Goal: Task Accomplishment & Management: Manage account settings

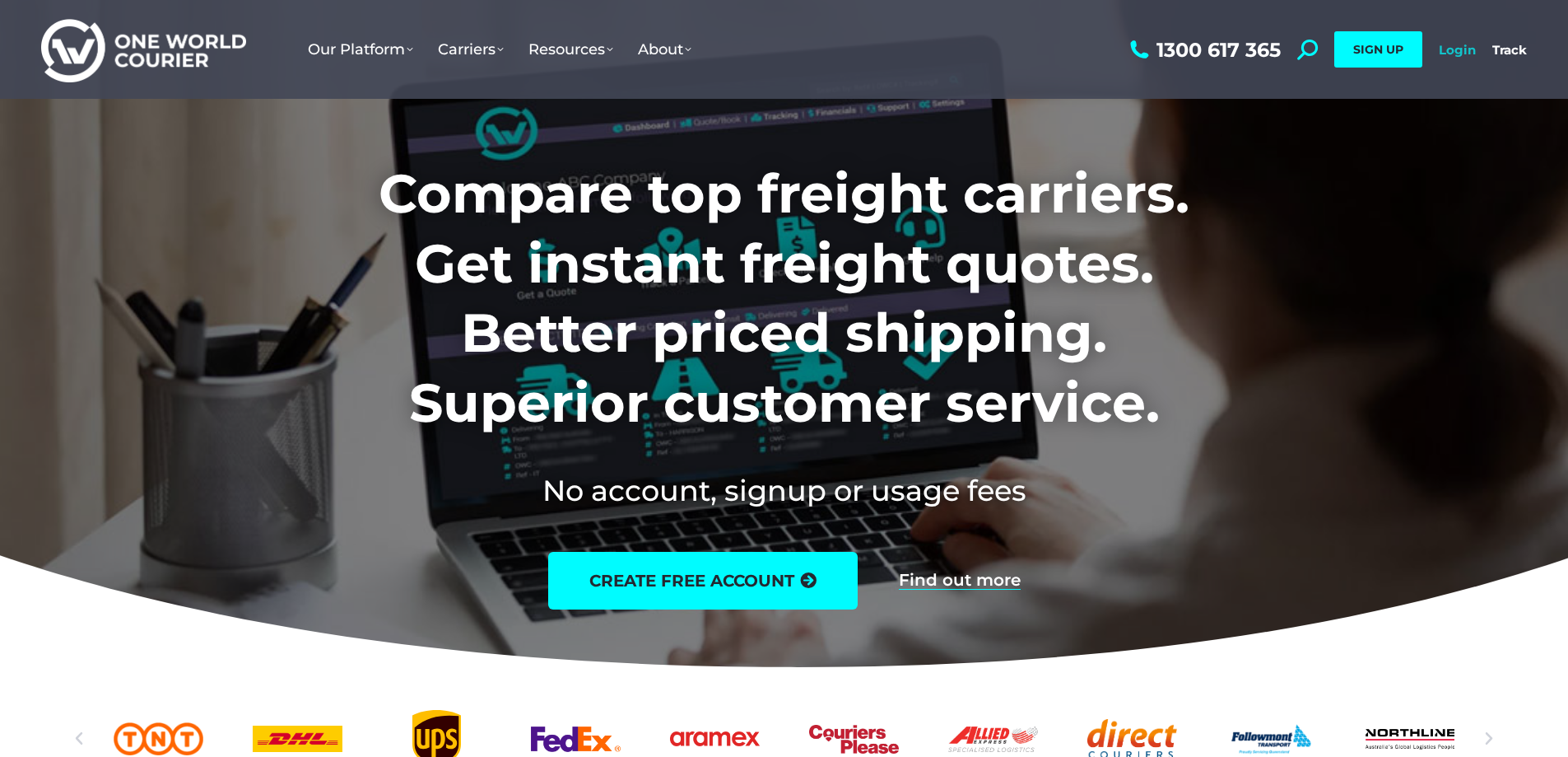
click at [1452, 48] on link "Login" at bounding box center [1457, 49] width 37 height 16
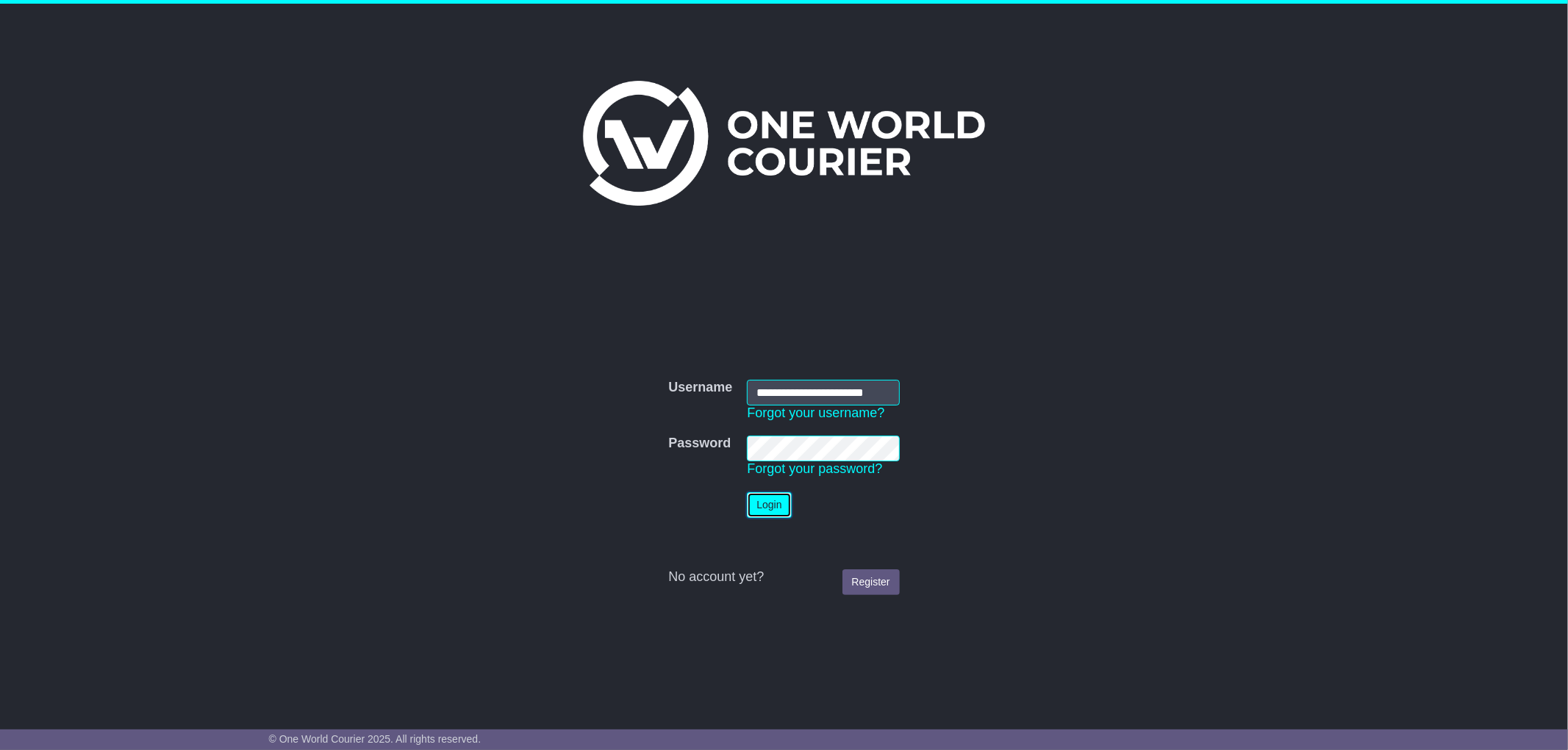
click at [780, 504] on button "Login" at bounding box center [769, 505] width 44 height 26
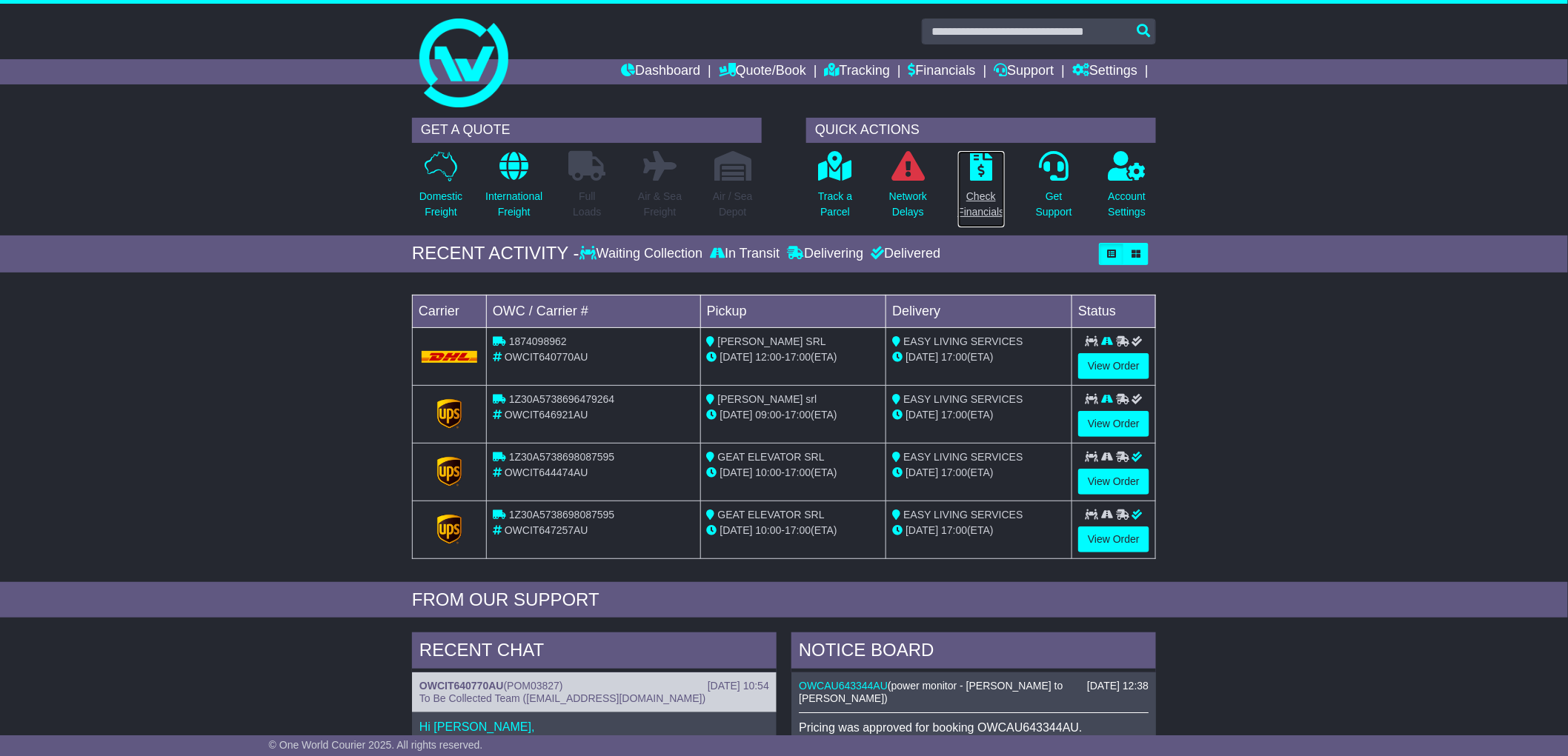
click at [979, 174] on icon at bounding box center [981, 166] width 22 height 30
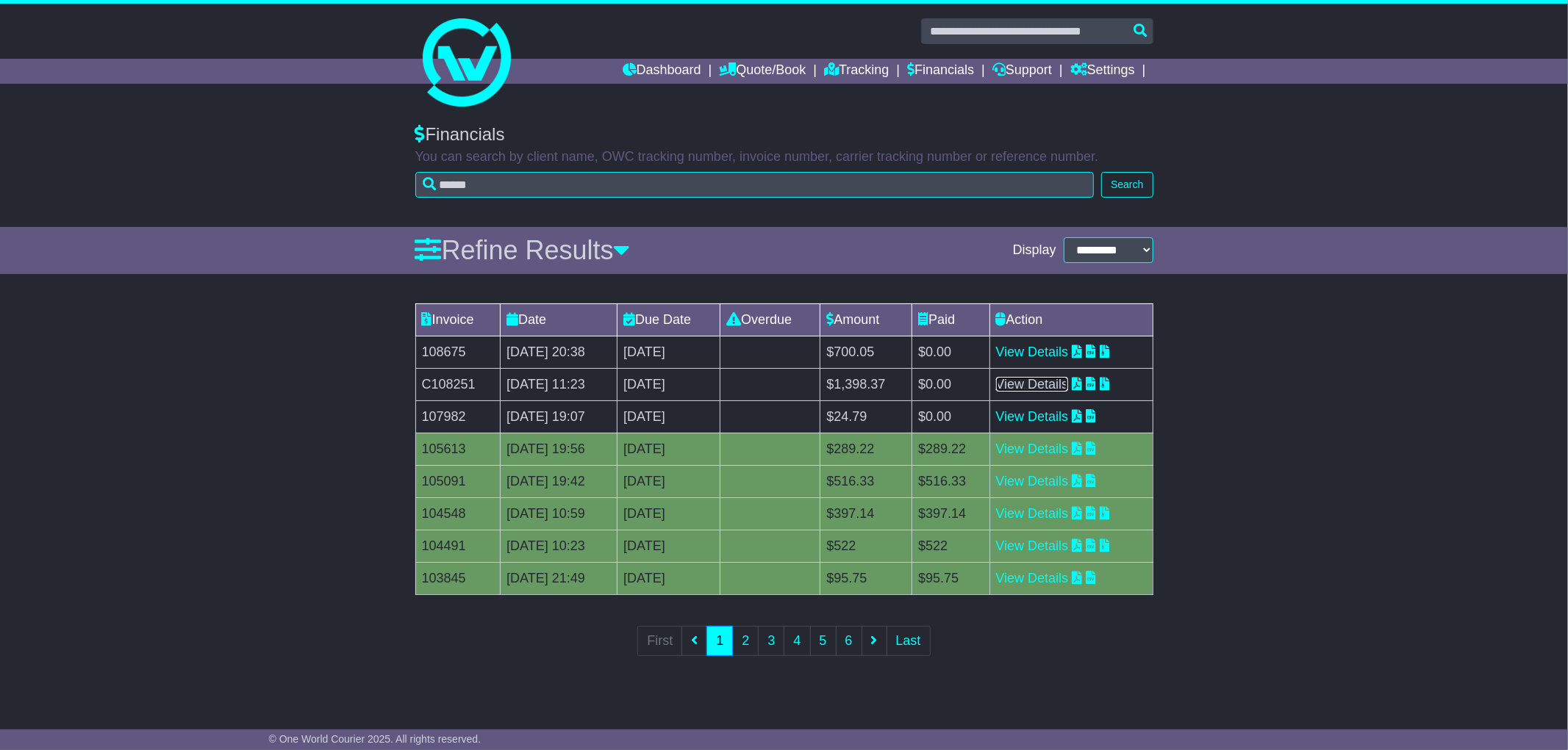
click at [1044, 385] on link "View Details" at bounding box center [1032, 384] width 73 height 15
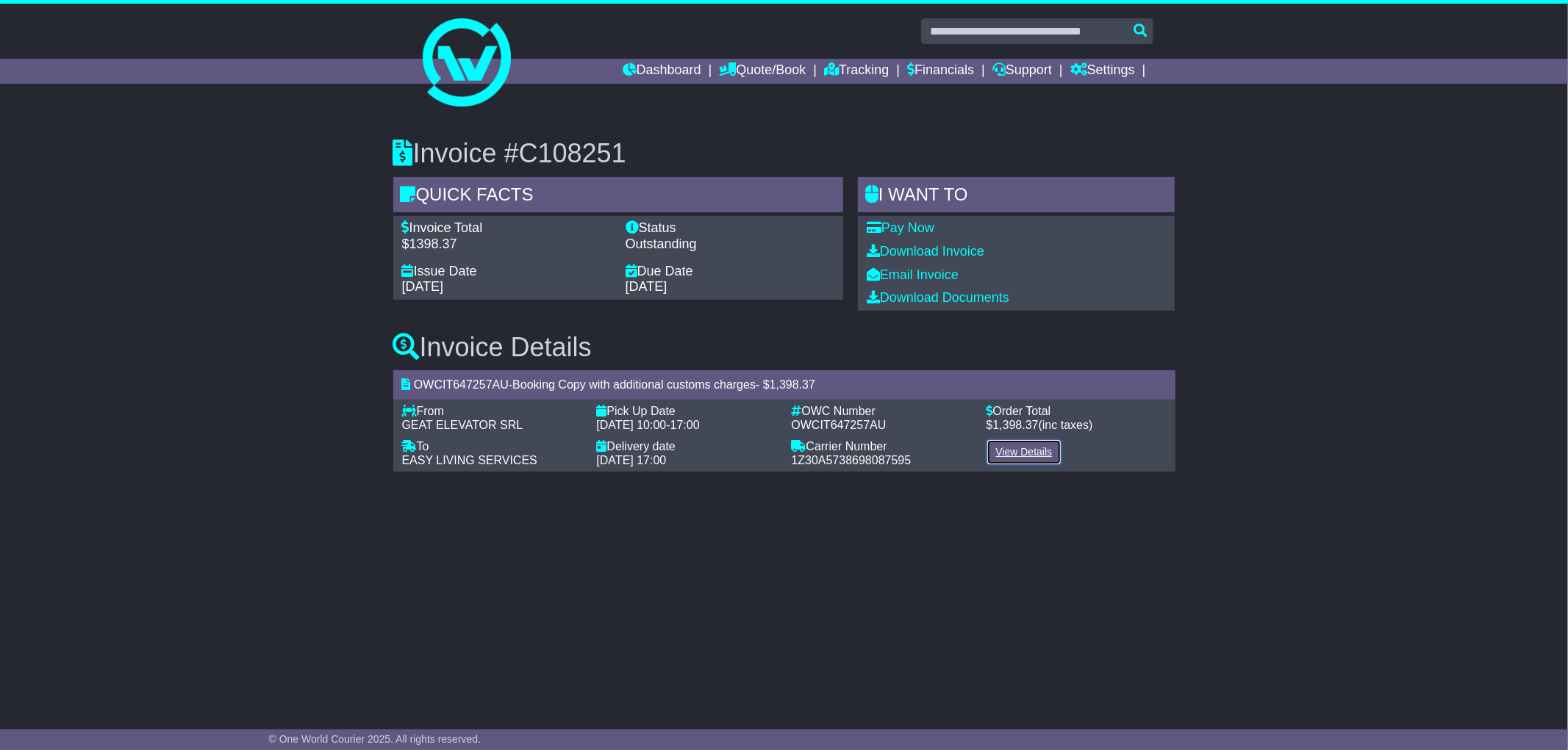
click at [1031, 450] on link "View Details" at bounding box center [1024, 453] width 76 height 26
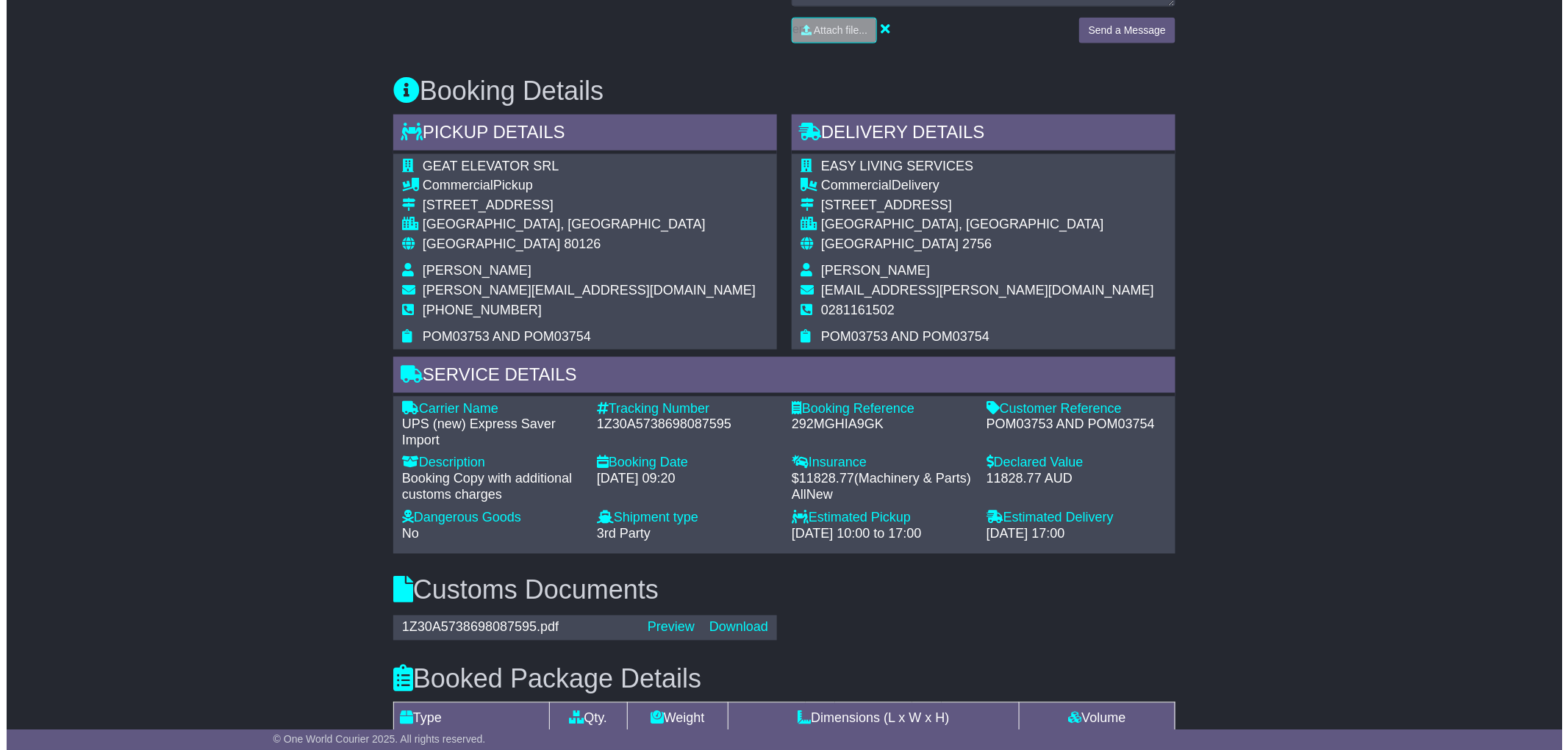
scroll to position [979, 0]
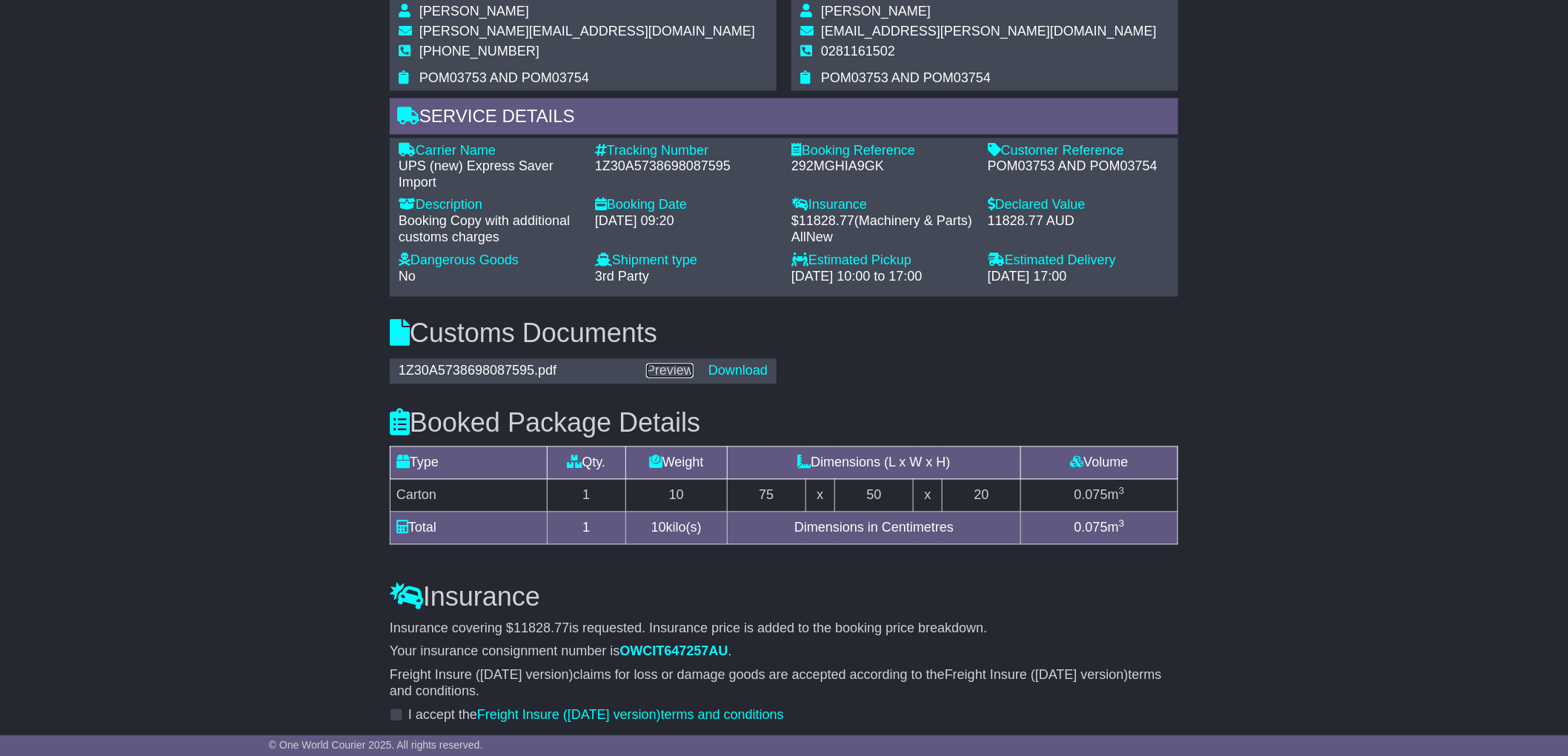
click at [681, 378] on link "Preview" at bounding box center [670, 371] width 48 height 15
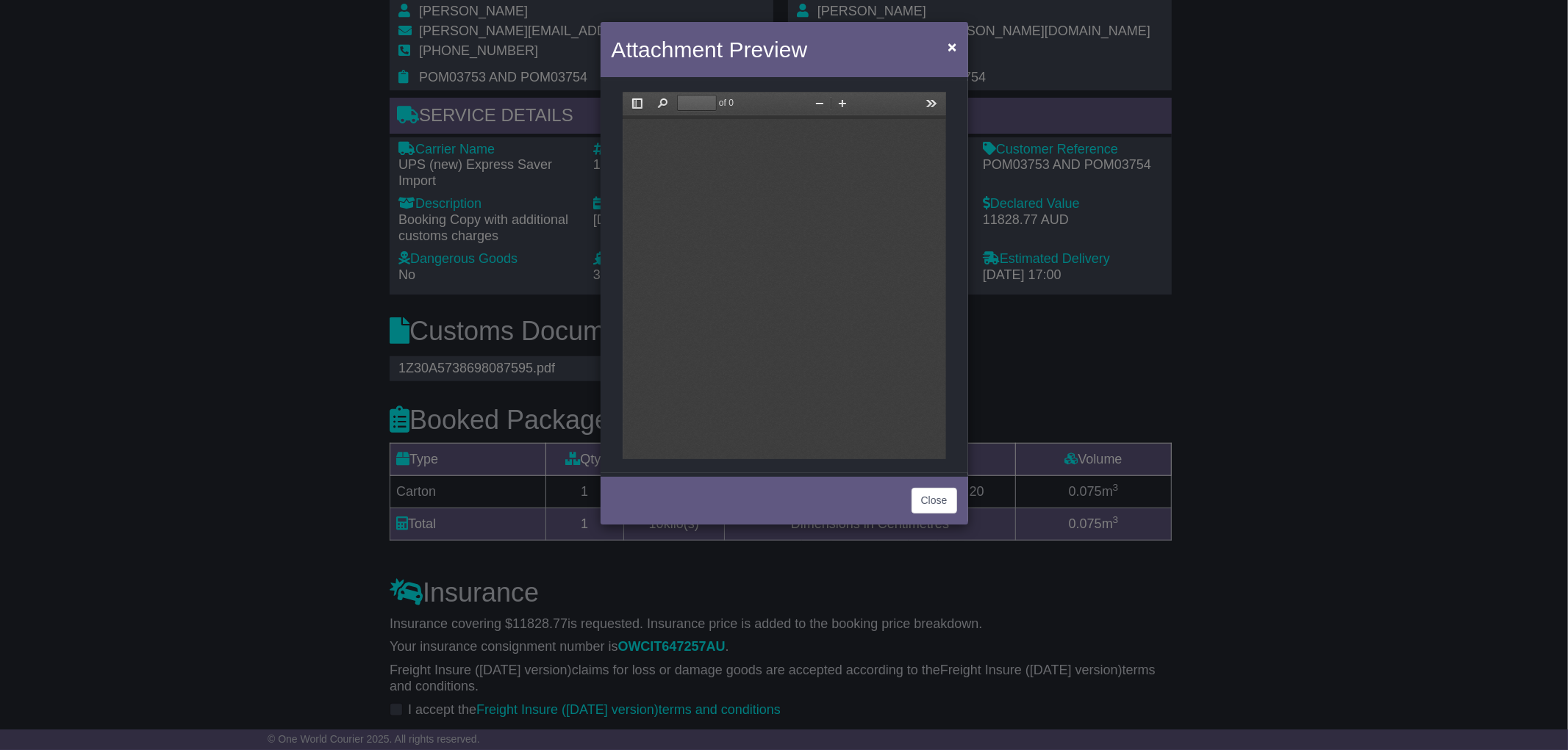
scroll to position [0, 0]
type input "*"
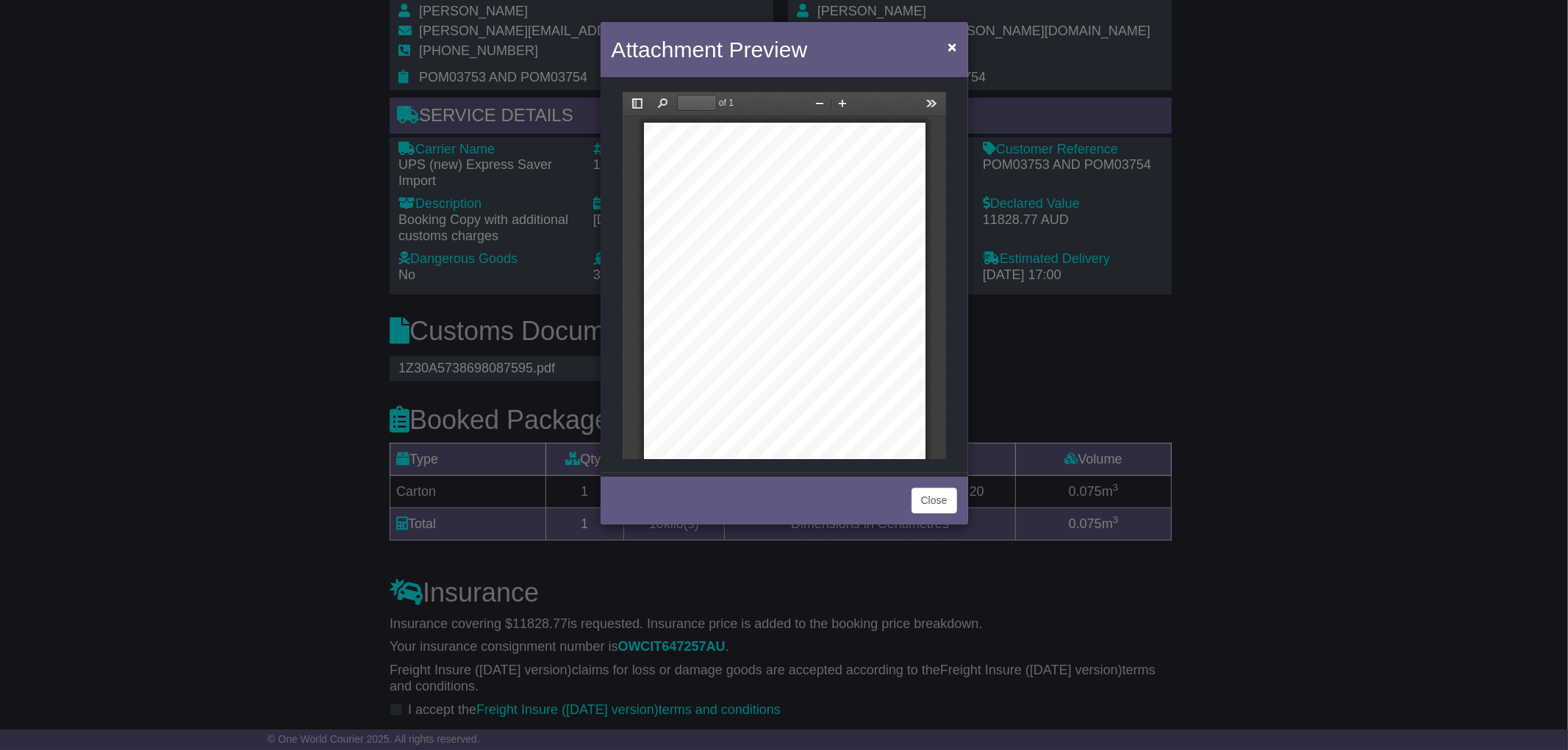
click at [802, 189] on div "**********" at bounding box center [784, 320] width 282 height 397
click at [763, 181] on div "**********" at bounding box center [784, 320] width 282 height 397
click at [949, 505] on button "Close" at bounding box center [935, 501] width 46 height 26
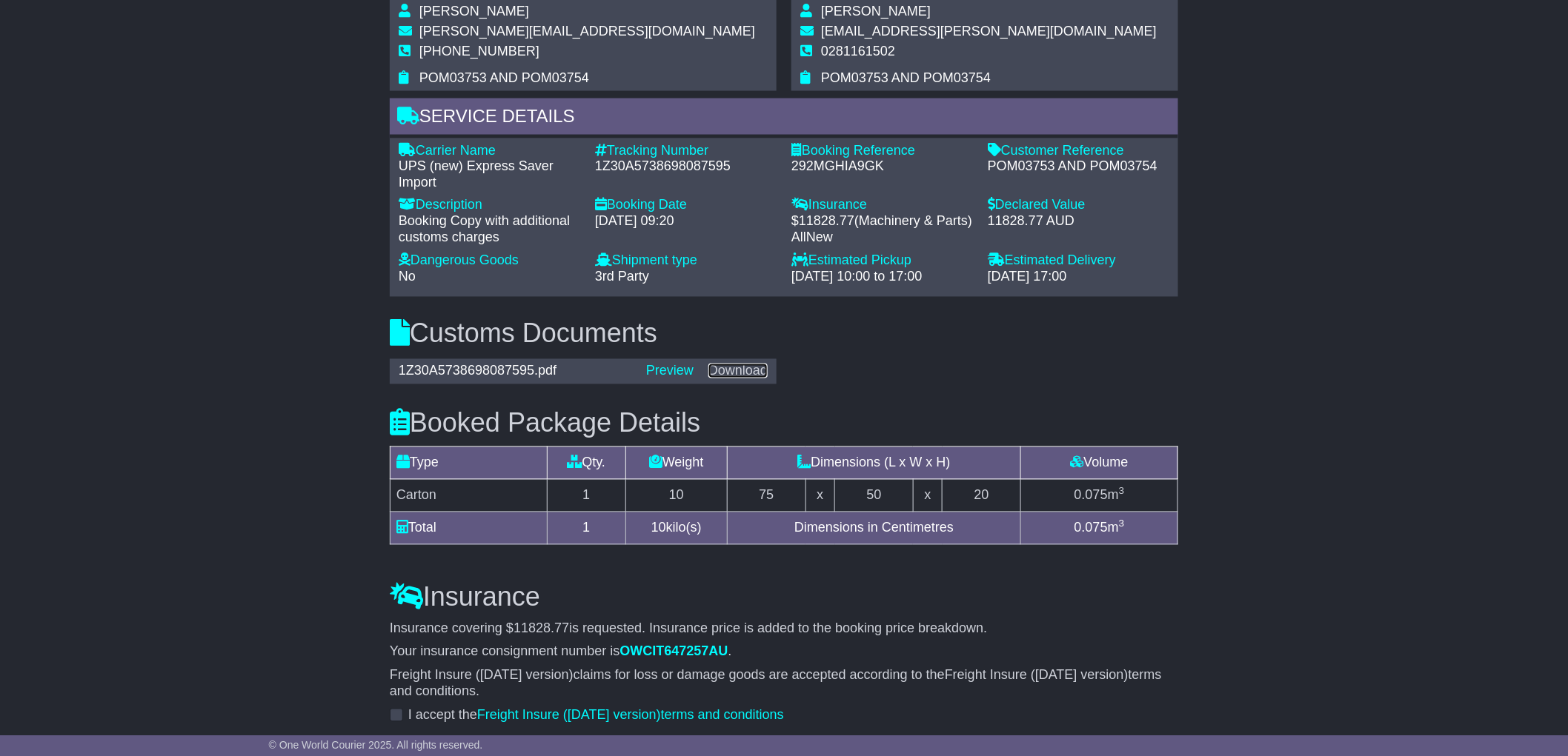
click at [745, 378] on link "Download" at bounding box center [738, 371] width 59 height 15
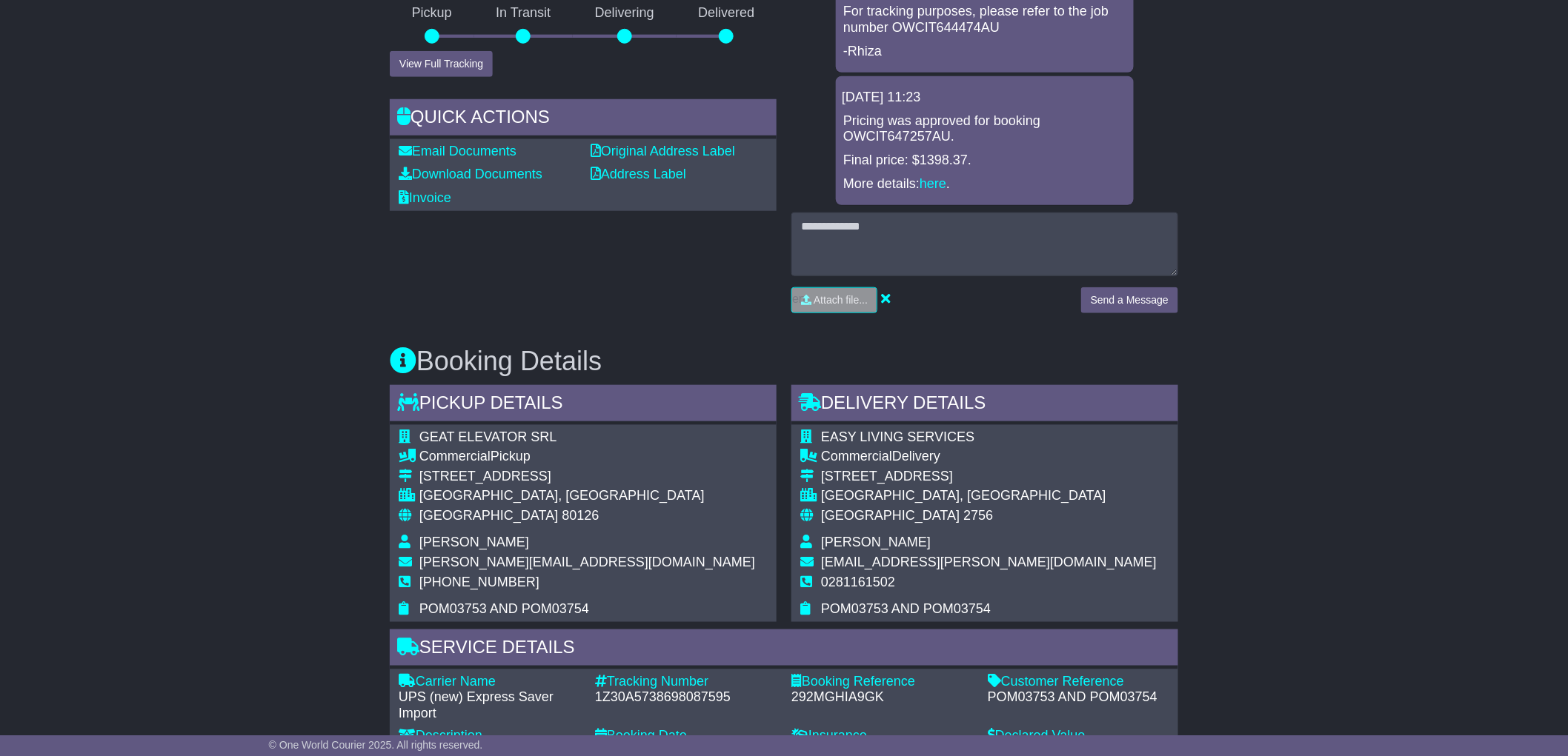
scroll to position [410, 0]
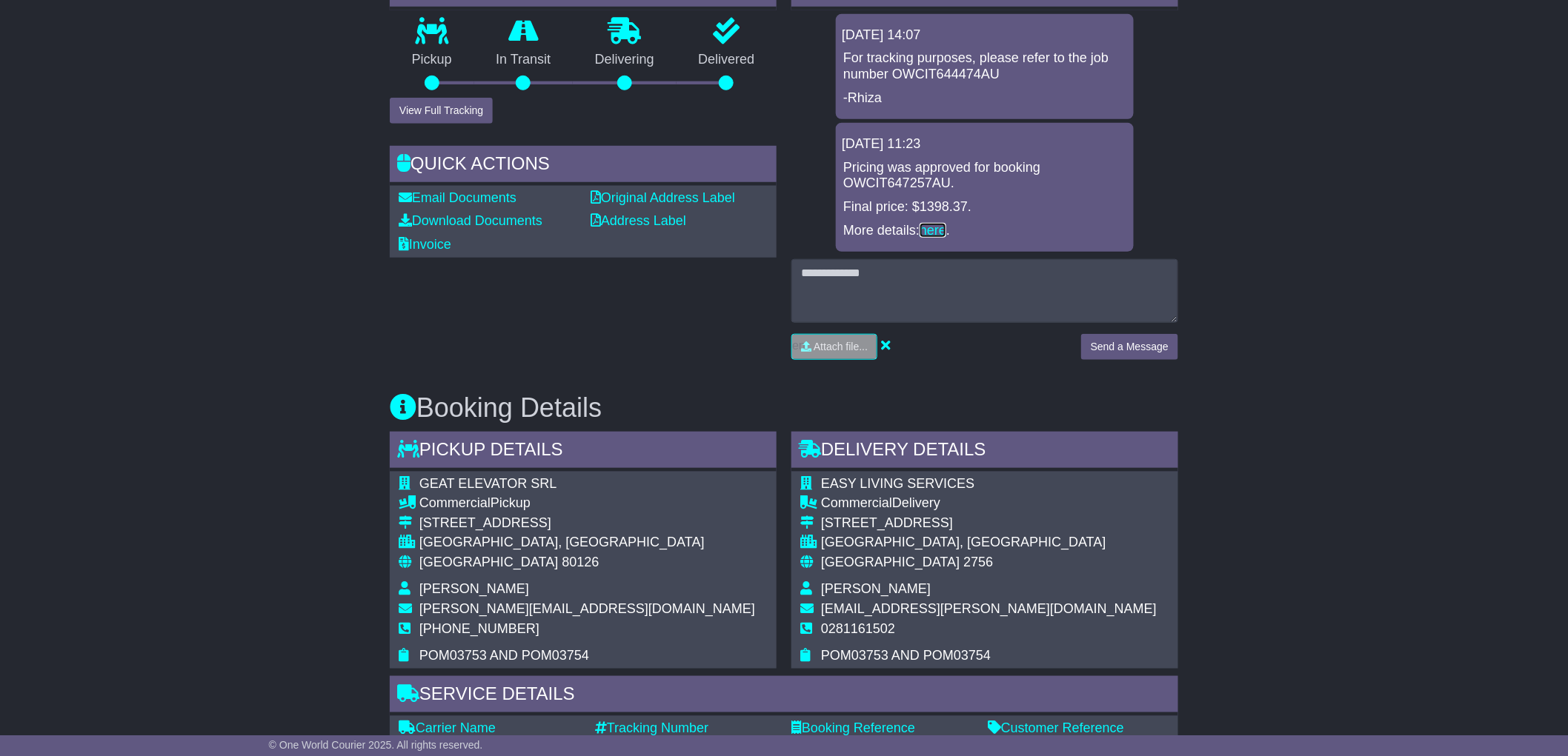
click at [928, 224] on link "here" at bounding box center [933, 230] width 26 height 15
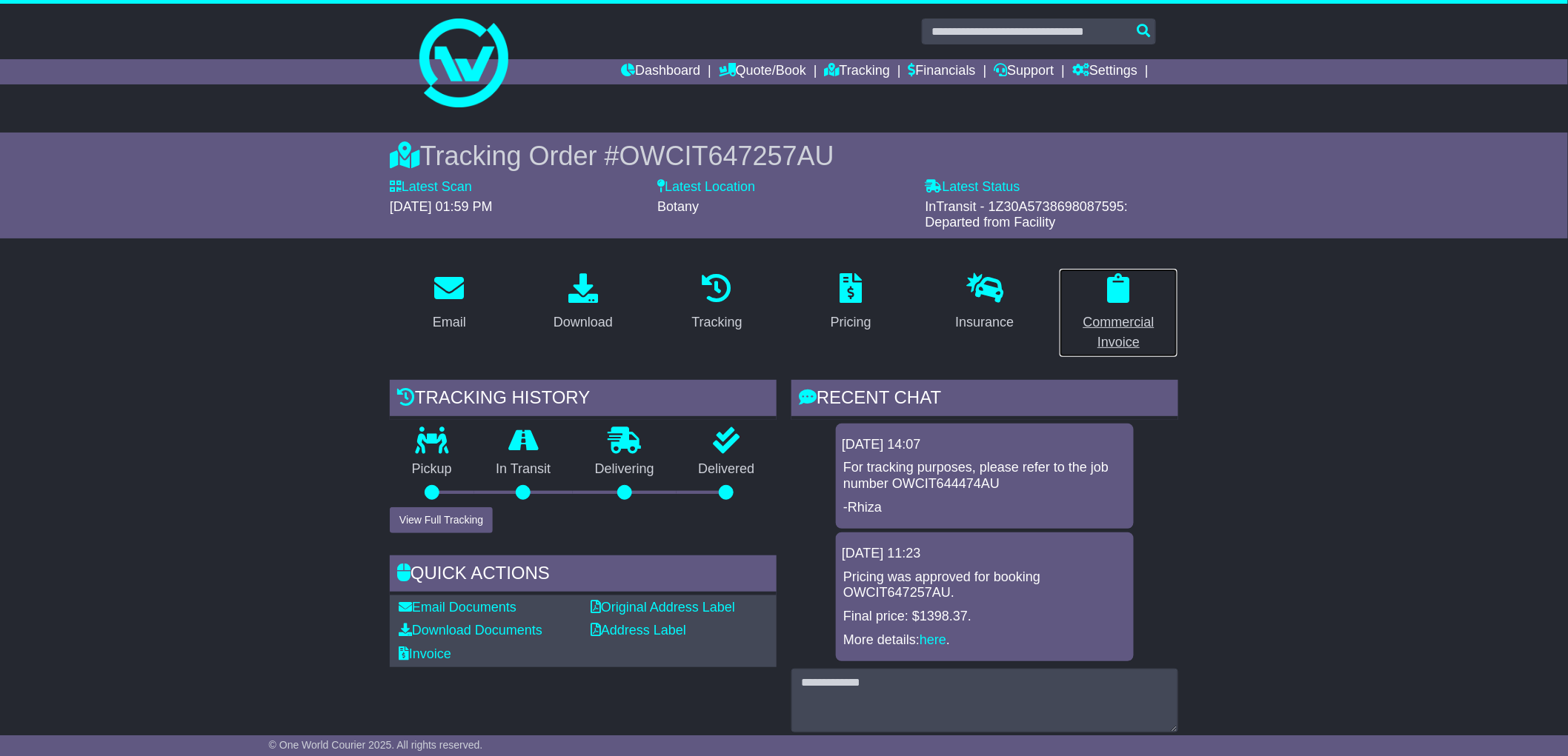
click at [1106, 319] on div "Commercial Invoice" at bounding box center [1119, 332] width 100 height 40
click at [0, 0] on h3 "Commercial Invoice" at bounding box center [0, 0] width 0 height 0
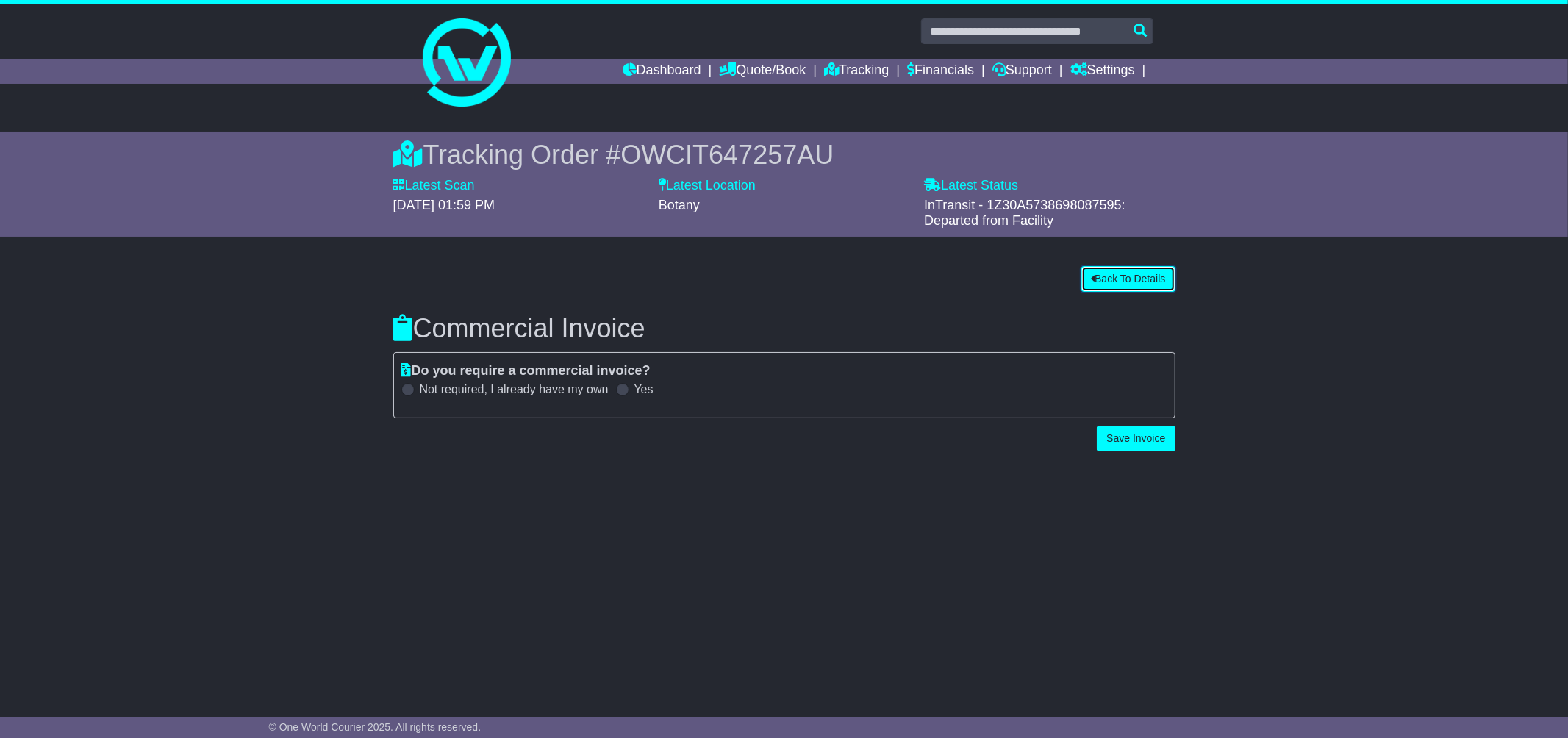
click at [1104, 275] on button "Back To Details" at bounding box center [1128, 279] width 93 height 26
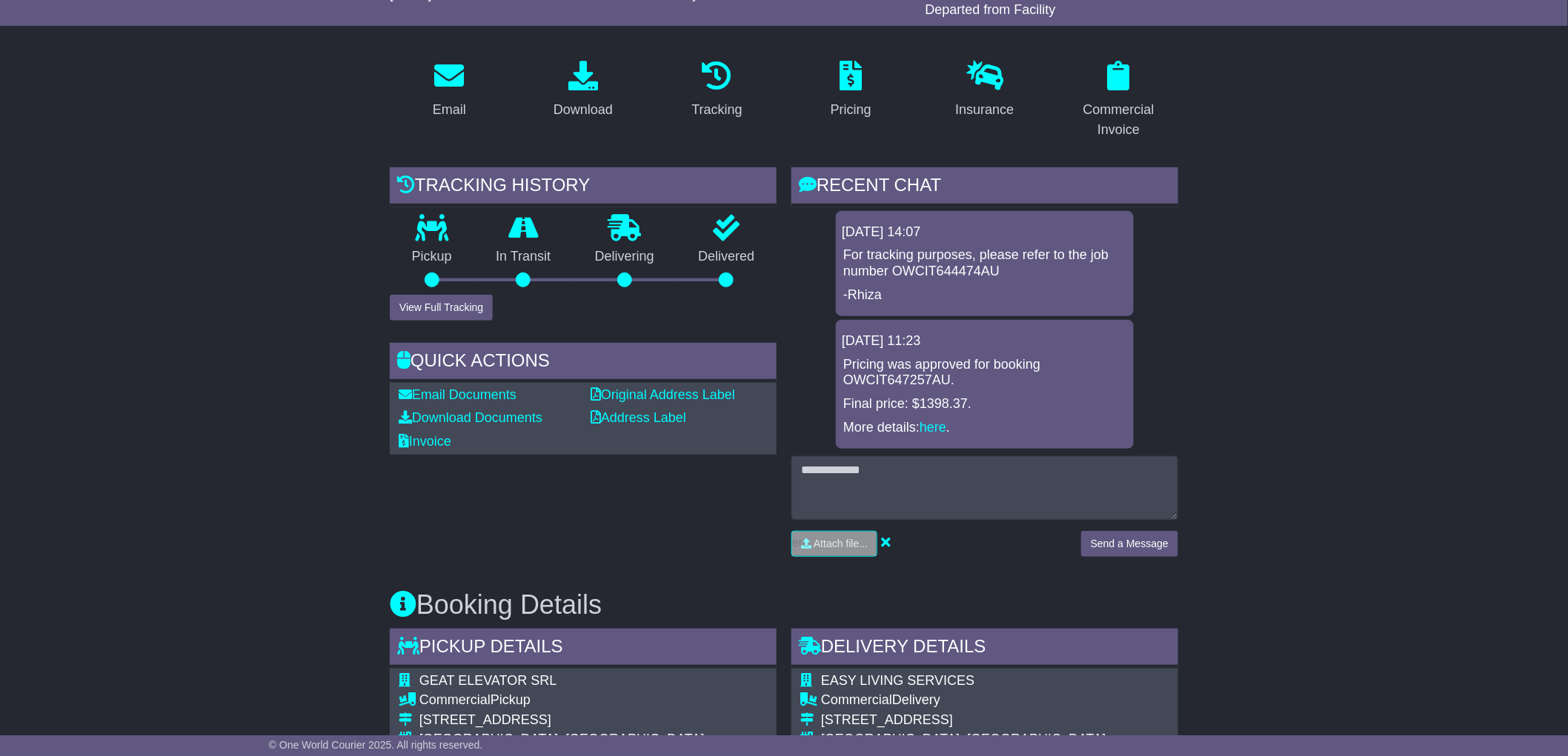
scroll to position [220, 0]
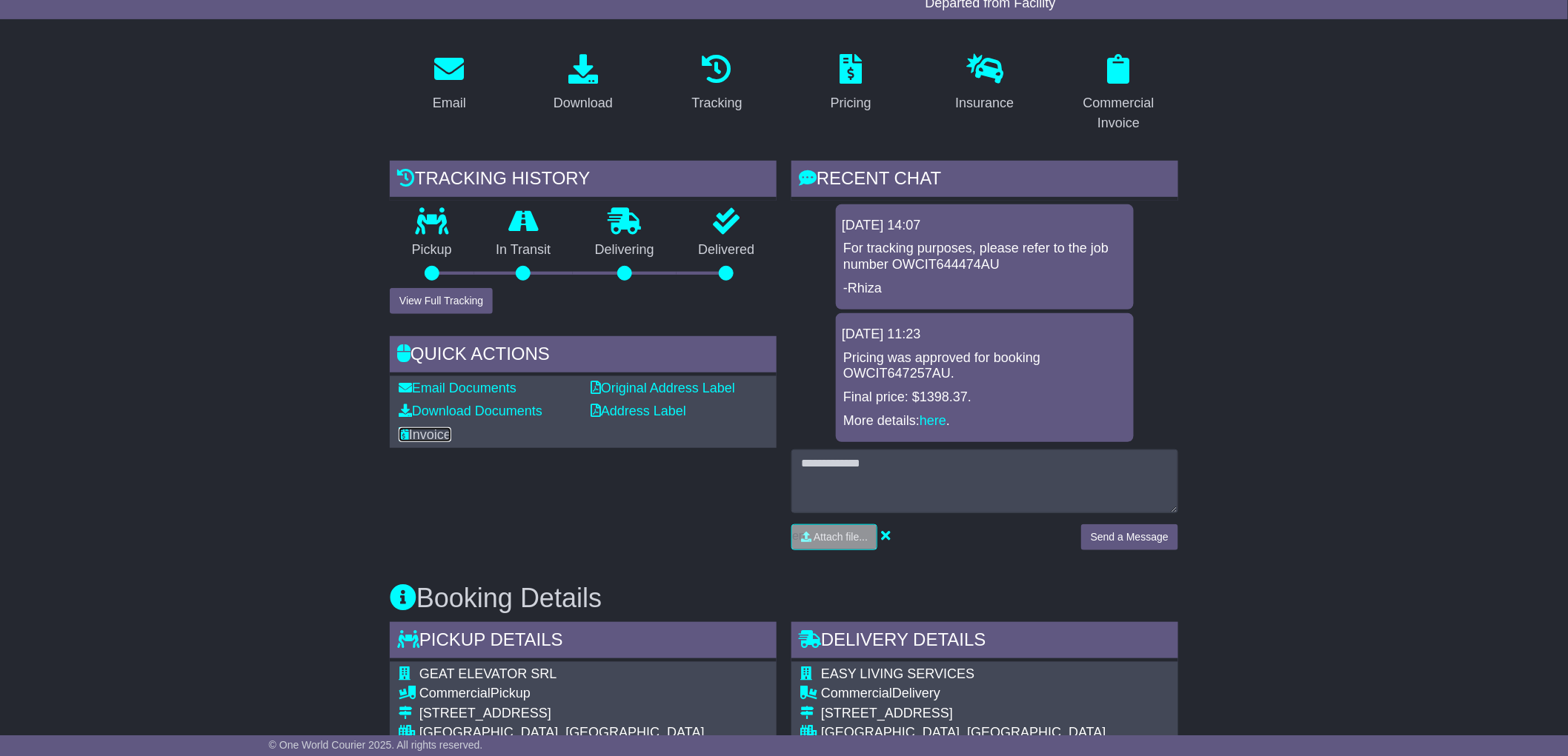
click at [431, 432] on link "Invoice" at bounding box center [425, 435] width 53 height 15
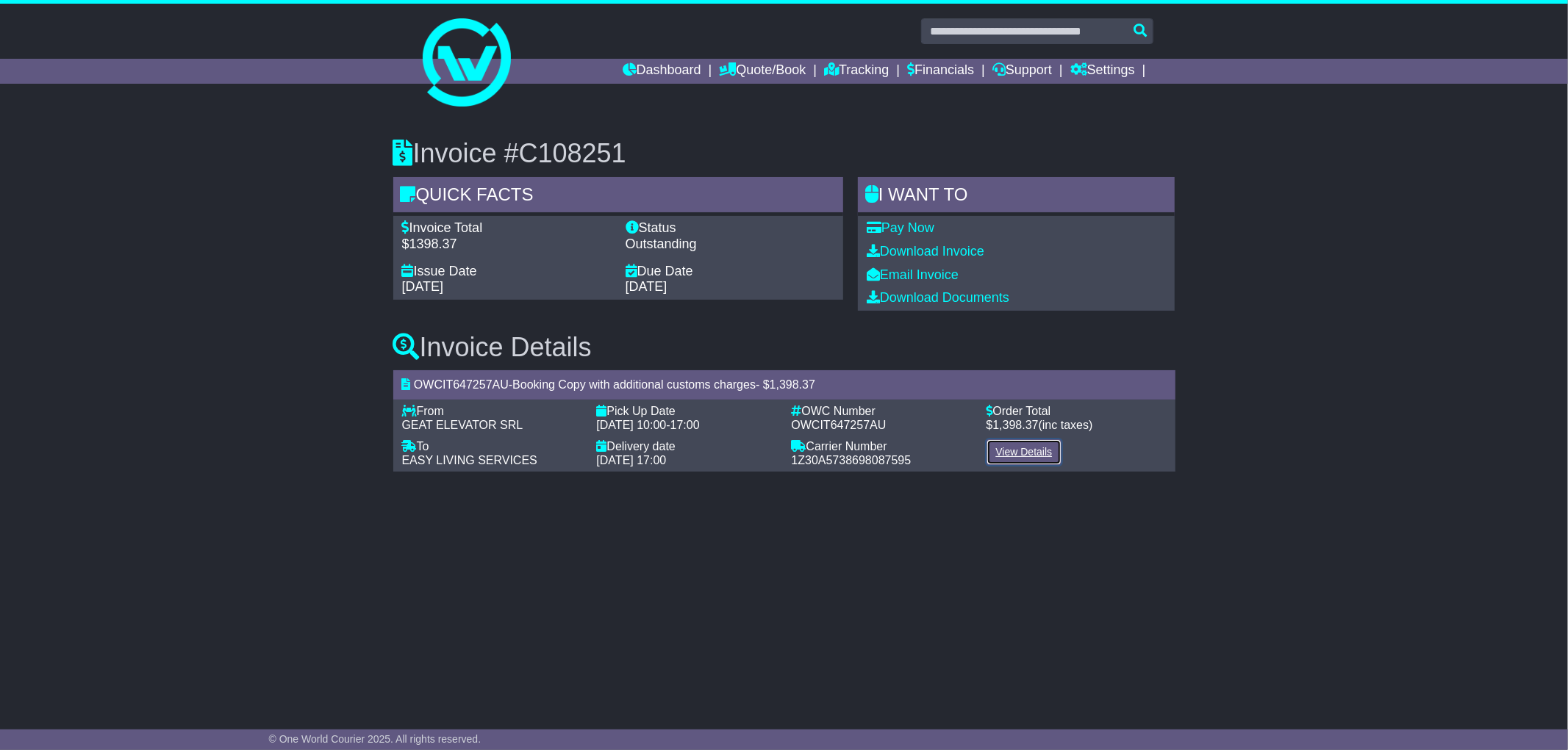
click at [997, 454] on link "View Details" at bounding box center [1024, 453] width 76 height 26
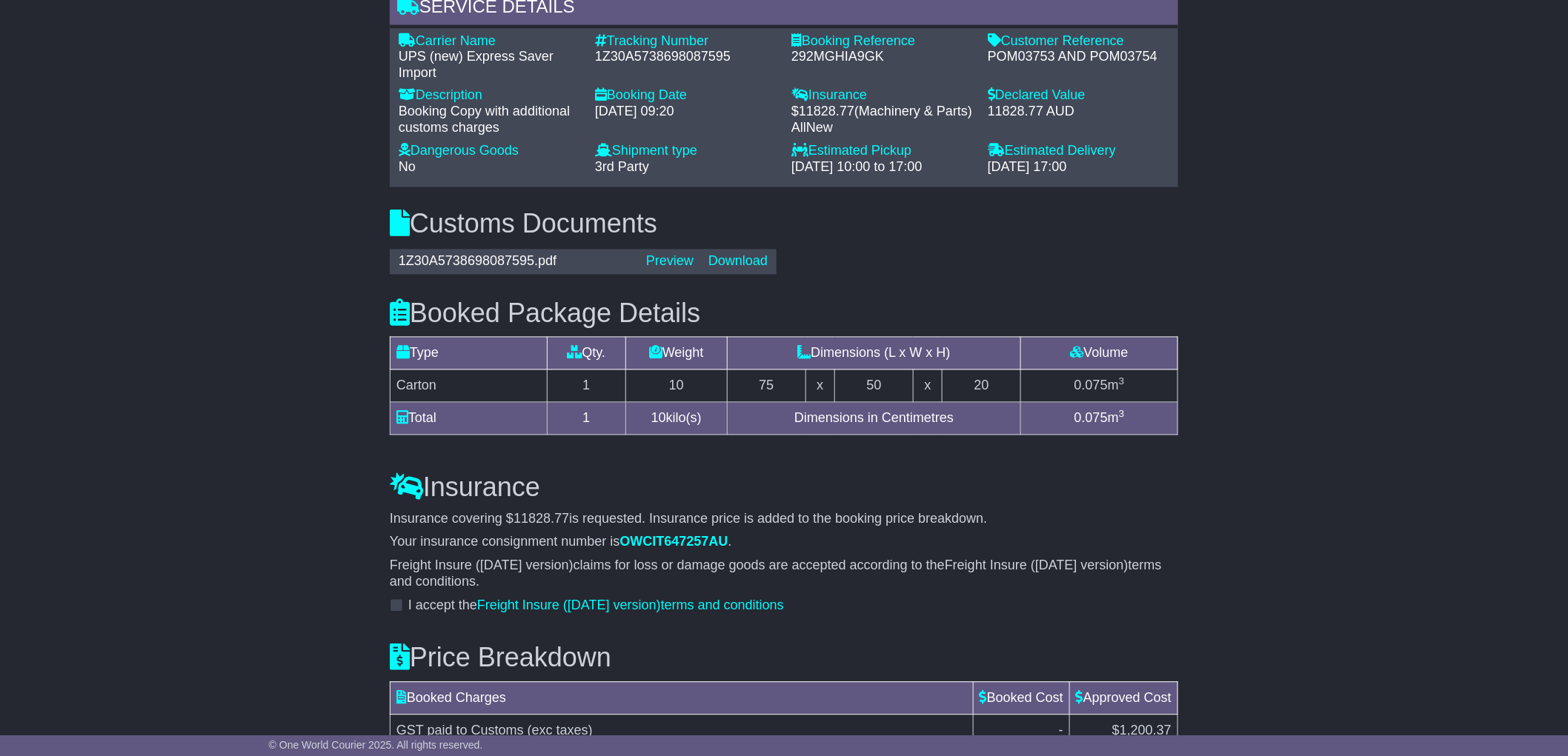
scroll to position [1287, 0]
